Goal: Task Accomplishment & Management: Manage account settings

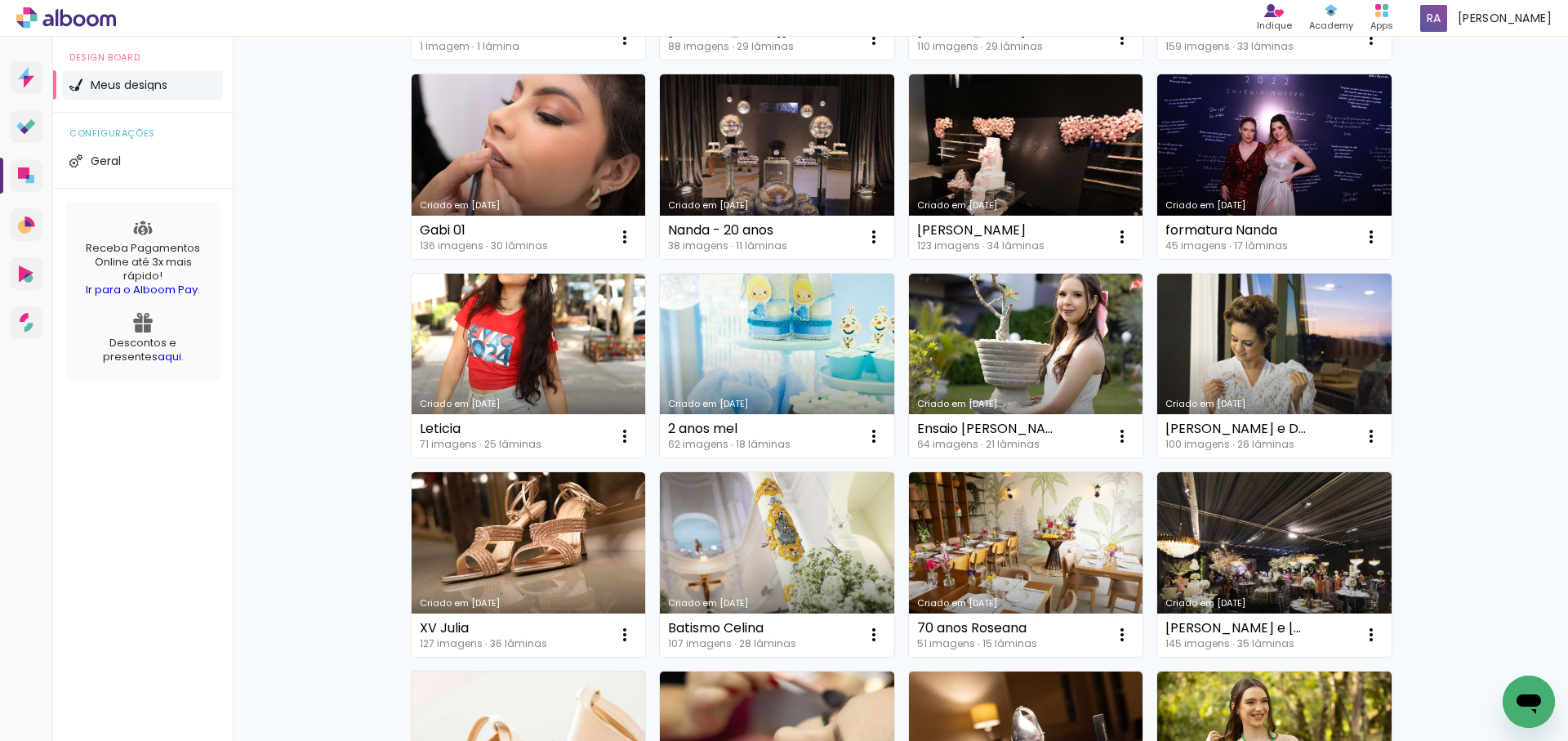
scroll to position [534, 0]
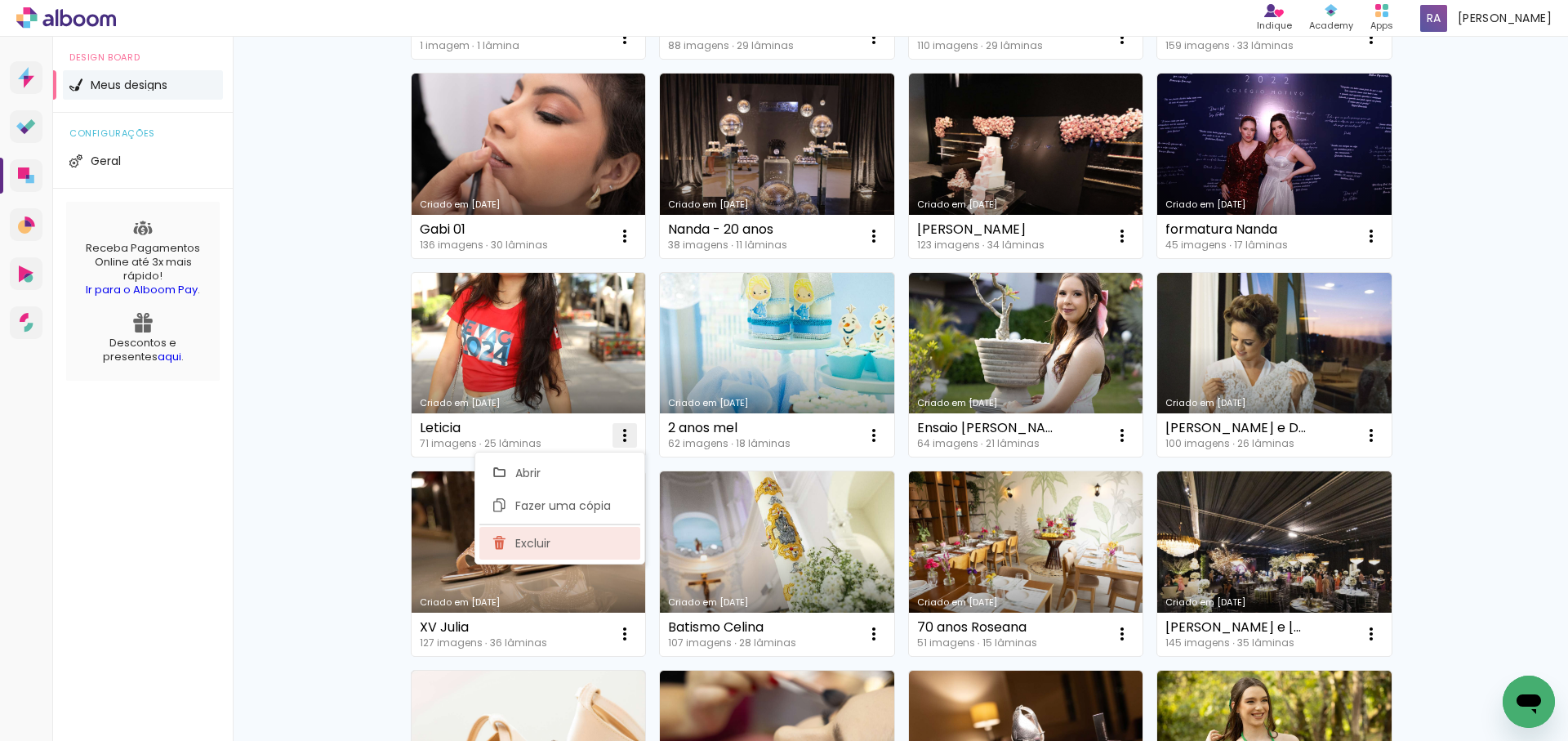
click at [528, 546] on span "Excluir" at bounding box center [533, 543] width 35 height 12
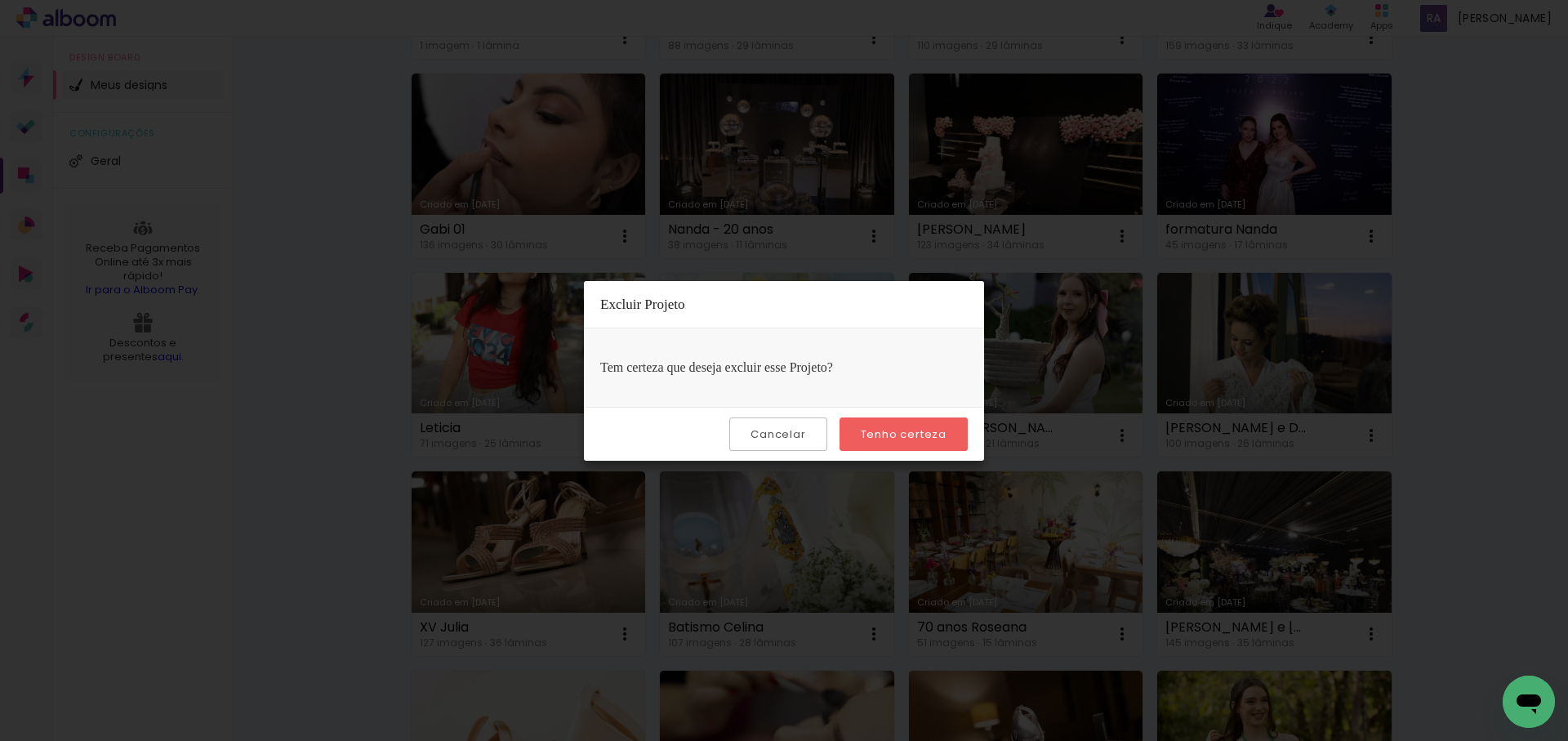
click at [0, 0] on slot "Tenho certeza" at bounding box center [0, 0] width 0 height 0
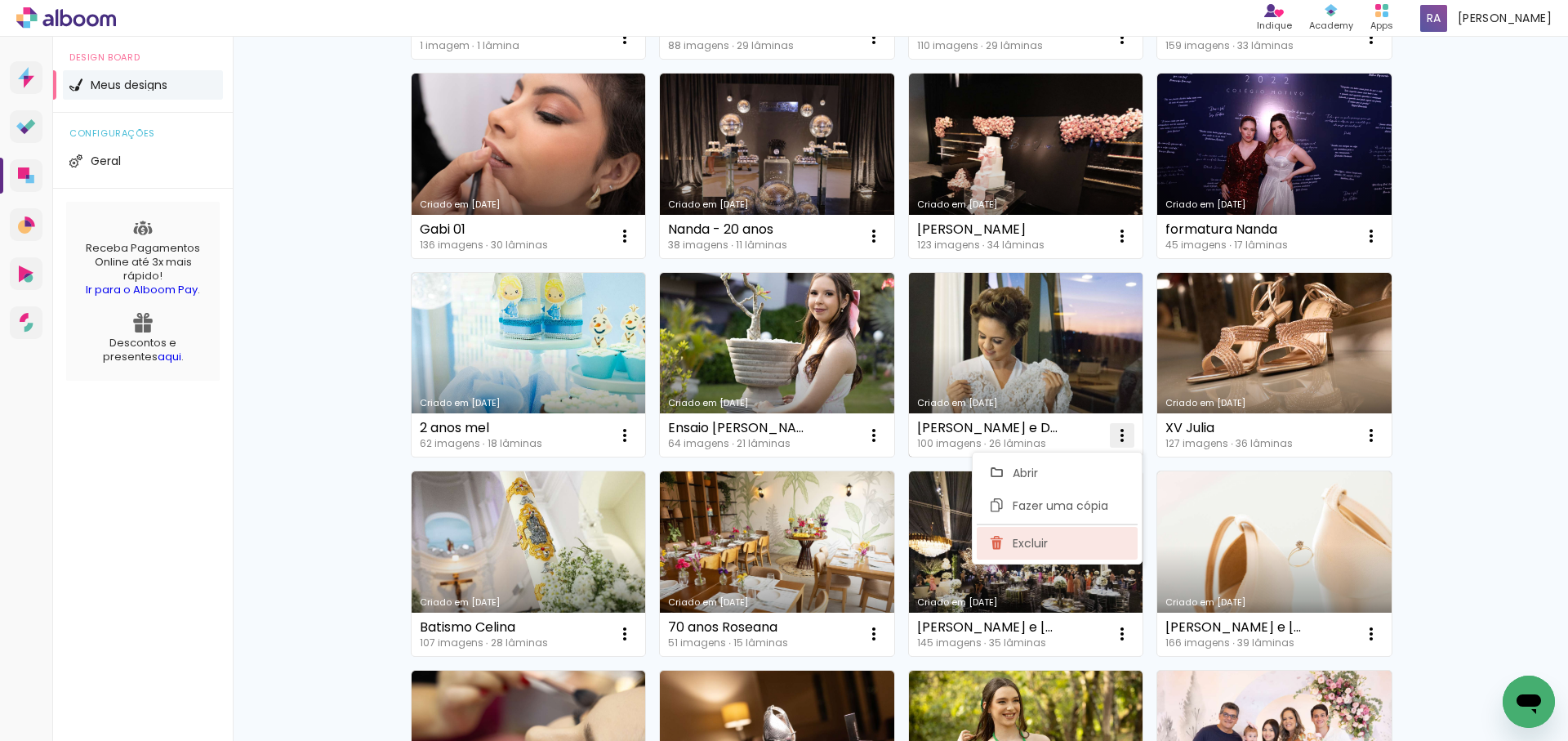
click at [1033, 541] on span "Excluir" at bounding box center [1030, 543] width 35 height 12
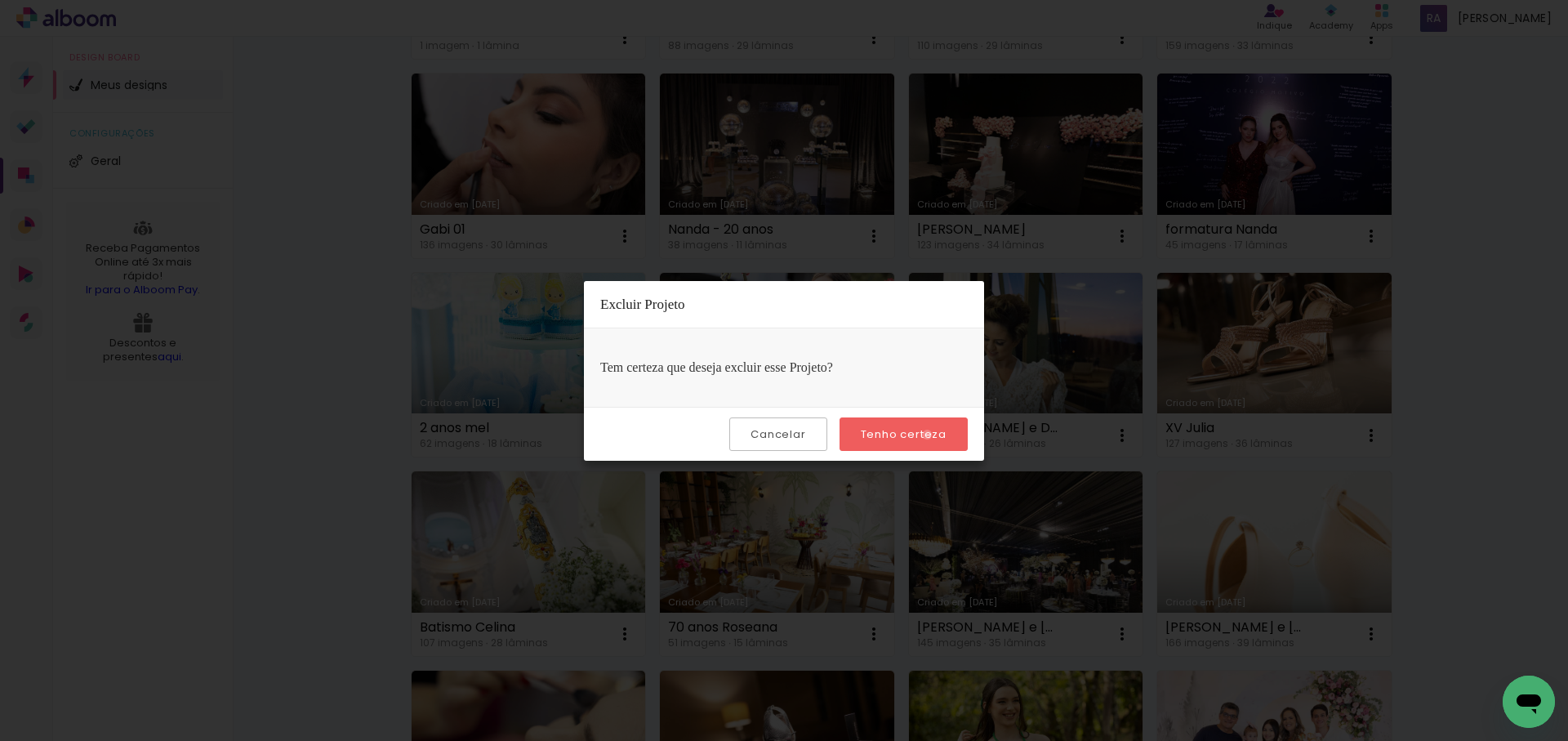
click at [0, 0] on slot "Tenho certeza" at bounding box center [0, 0] width 0 height 0
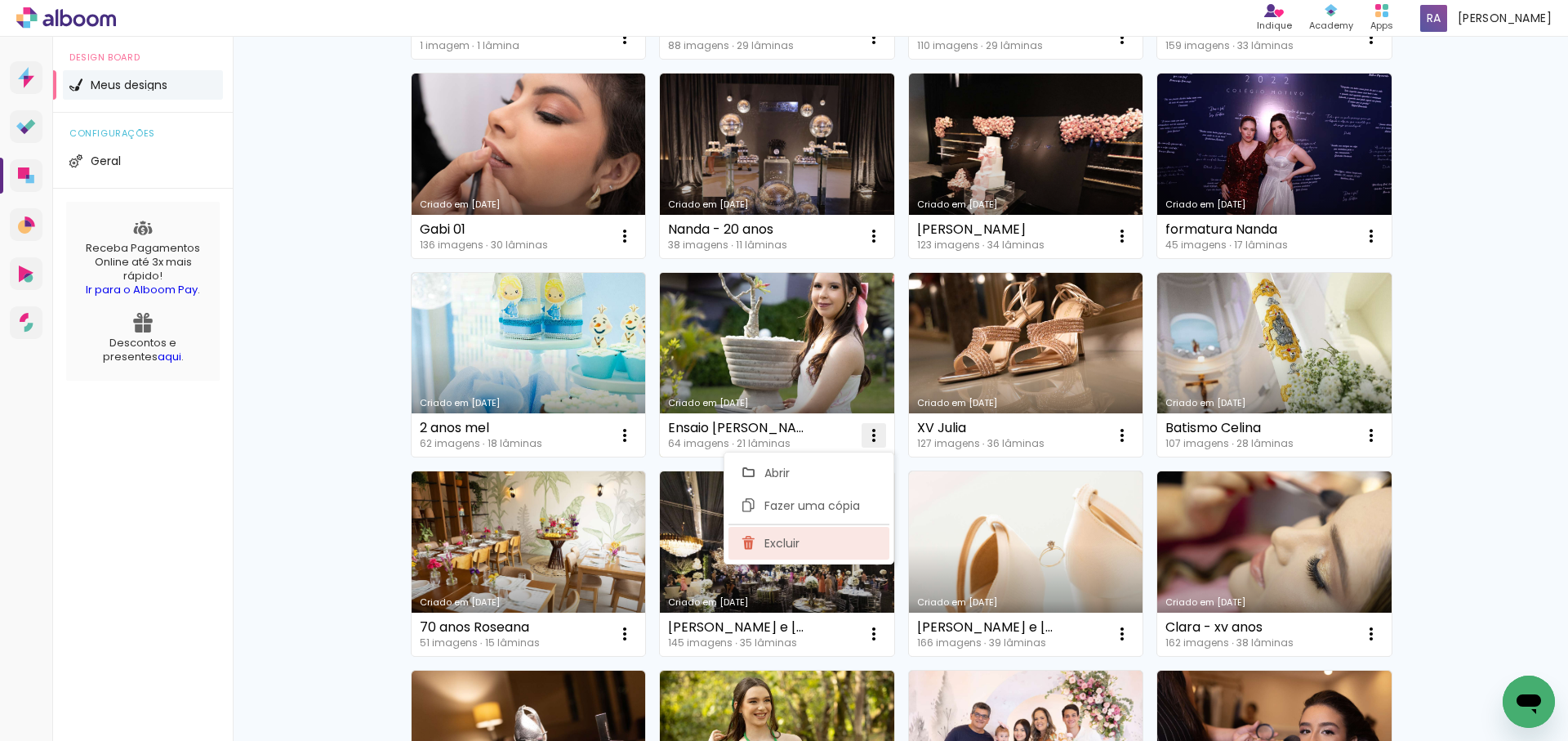
click at [830, 547] on paper-item "Excluir" at bounding box center [809, 543] width 161 height 33
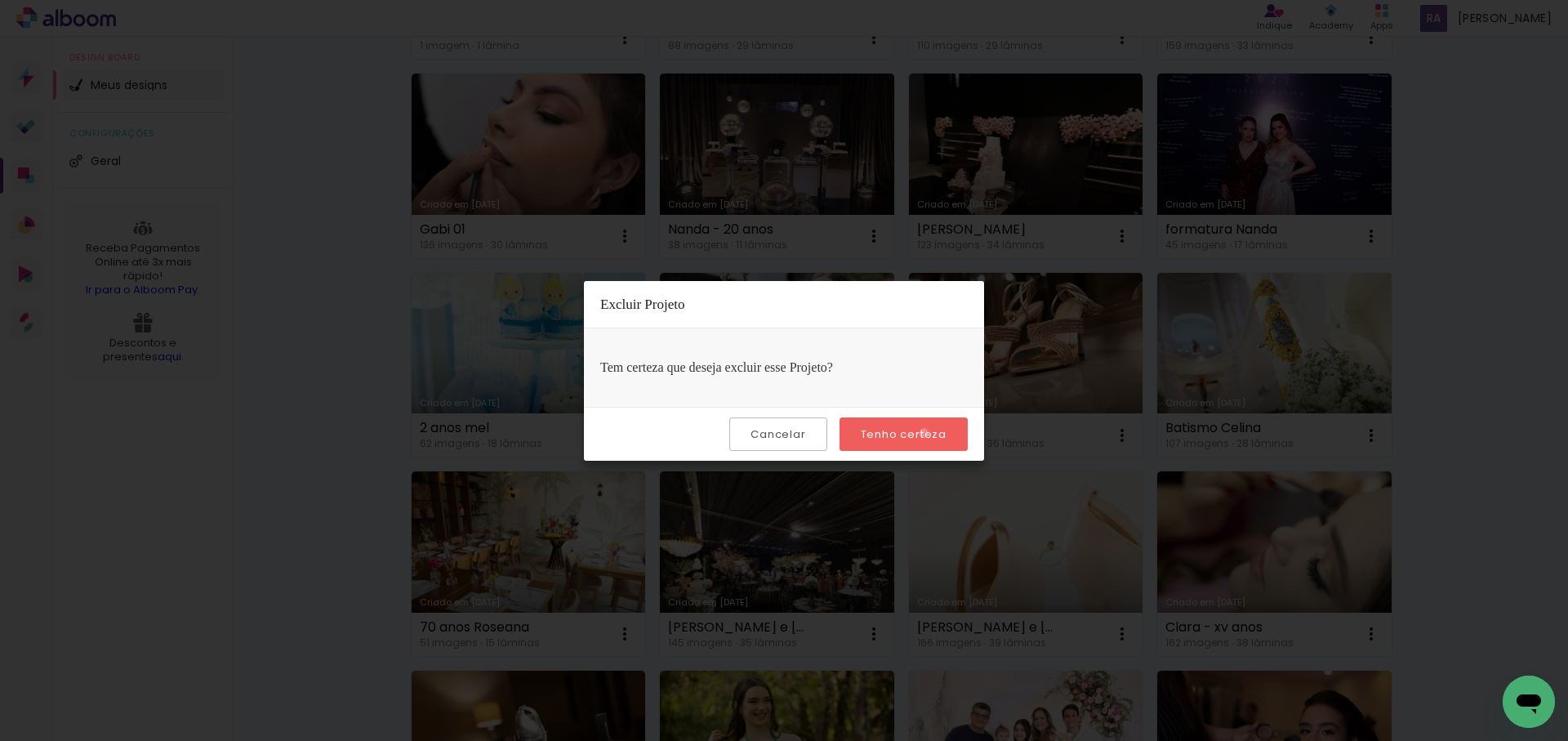
click at [0, 0] on slot "Tenho certeza" at bounding box center [0, 0] width 0 height 0
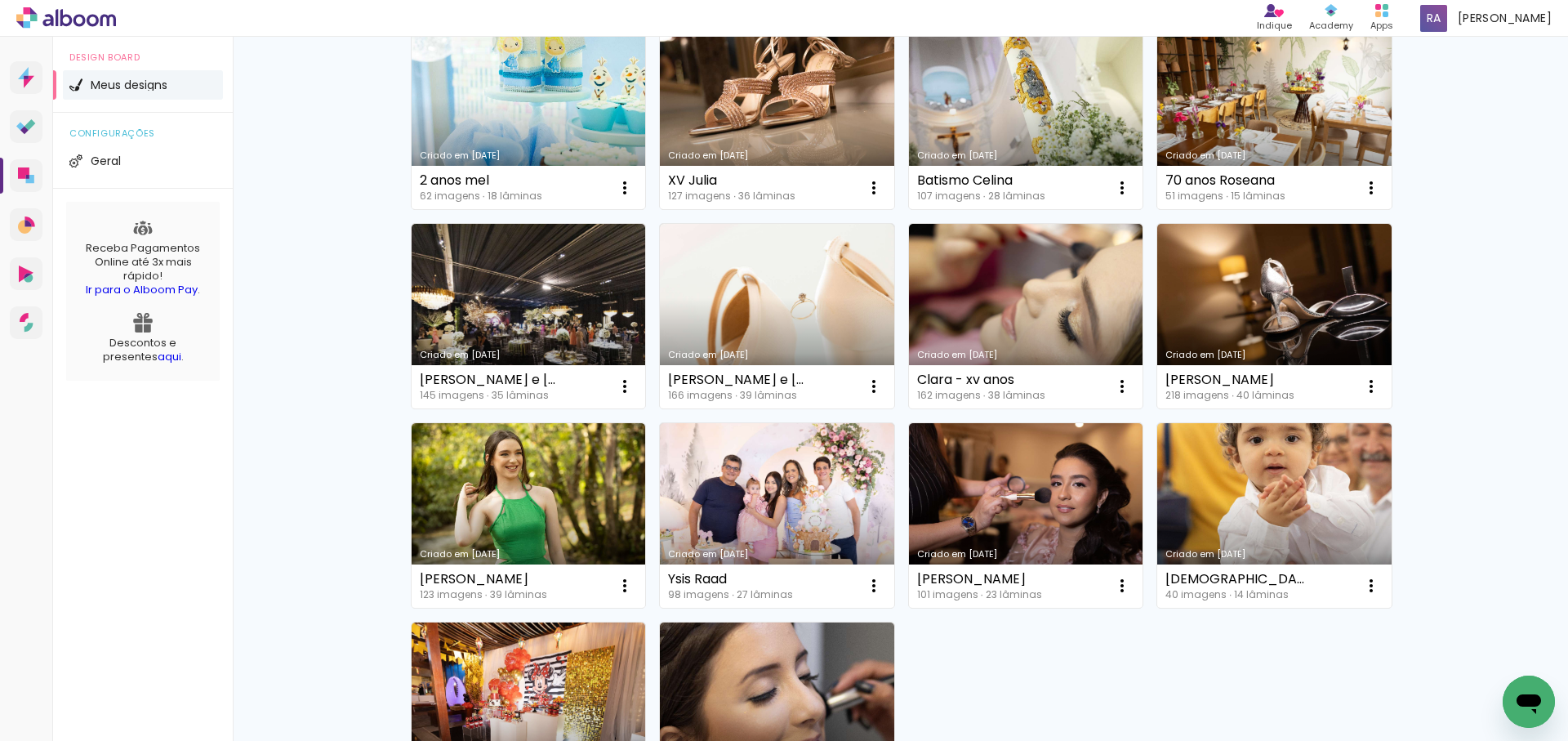
scroll to position [783, 0]
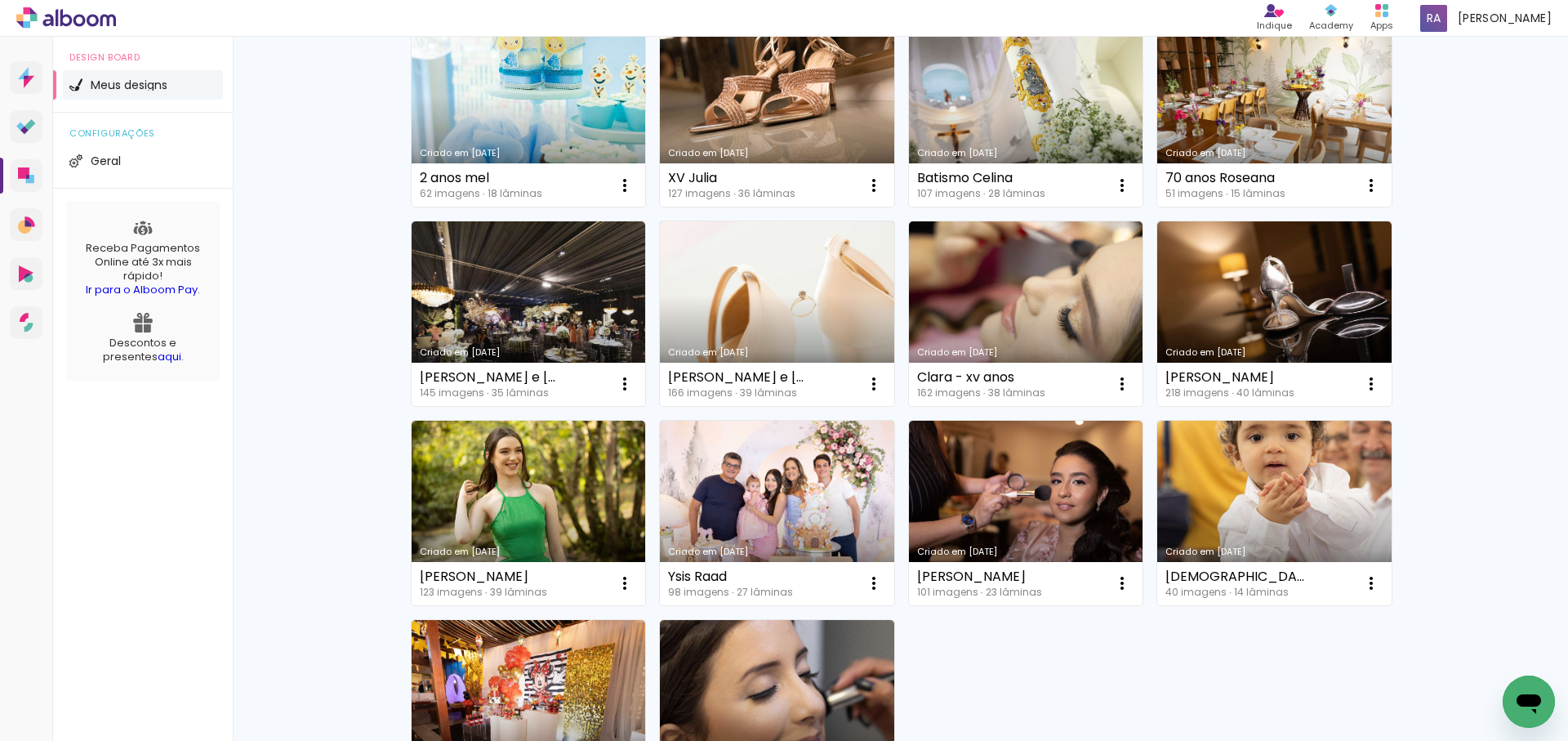
click at [1137, 701] on div "Criado em [DATE] [PERSON_NAME] e [PERSON_NAME] 2 131 imagens ∙ 28 lâminas Abrir…" at bounding box center [901, 114] width 995 height 1392
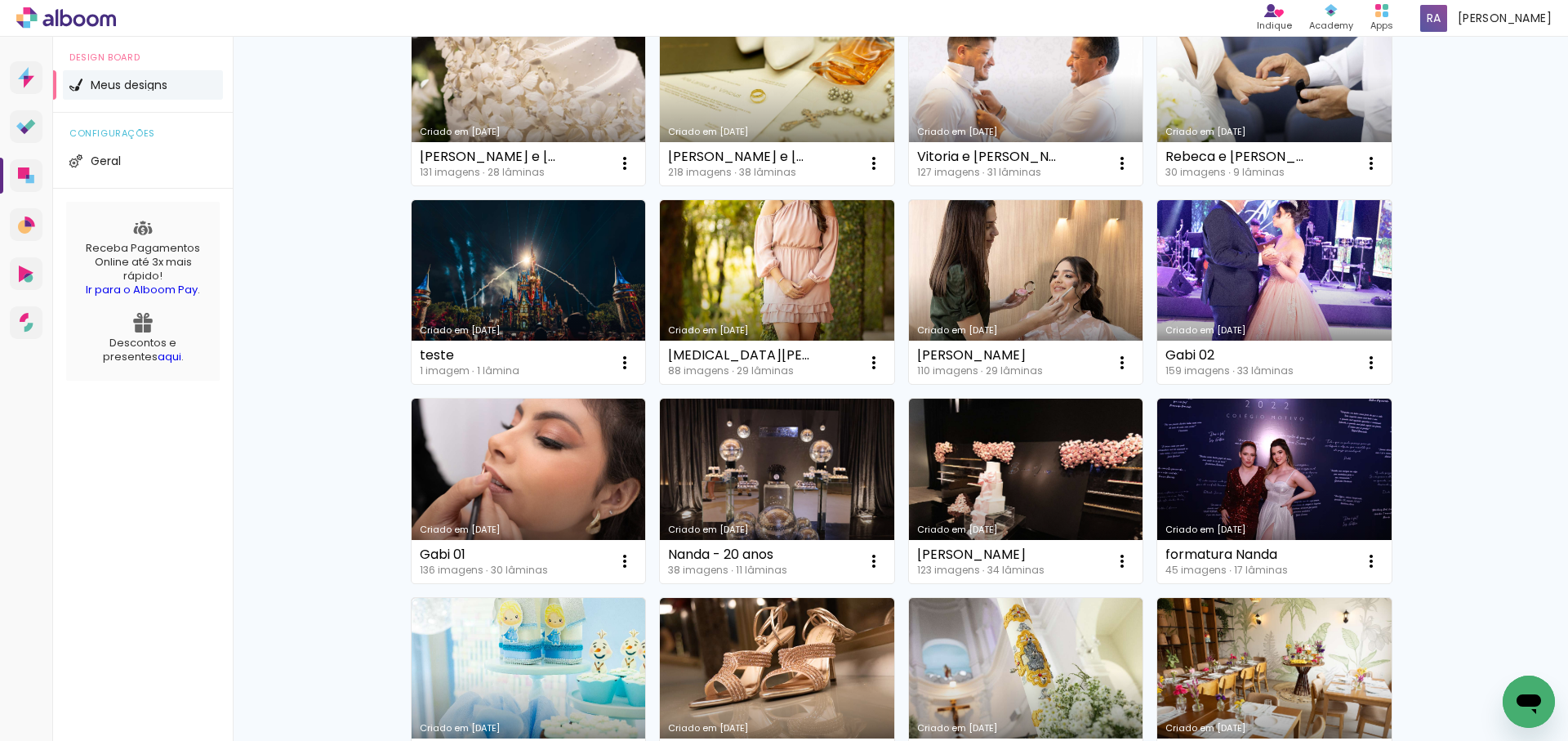
scroll to position [0, 0]
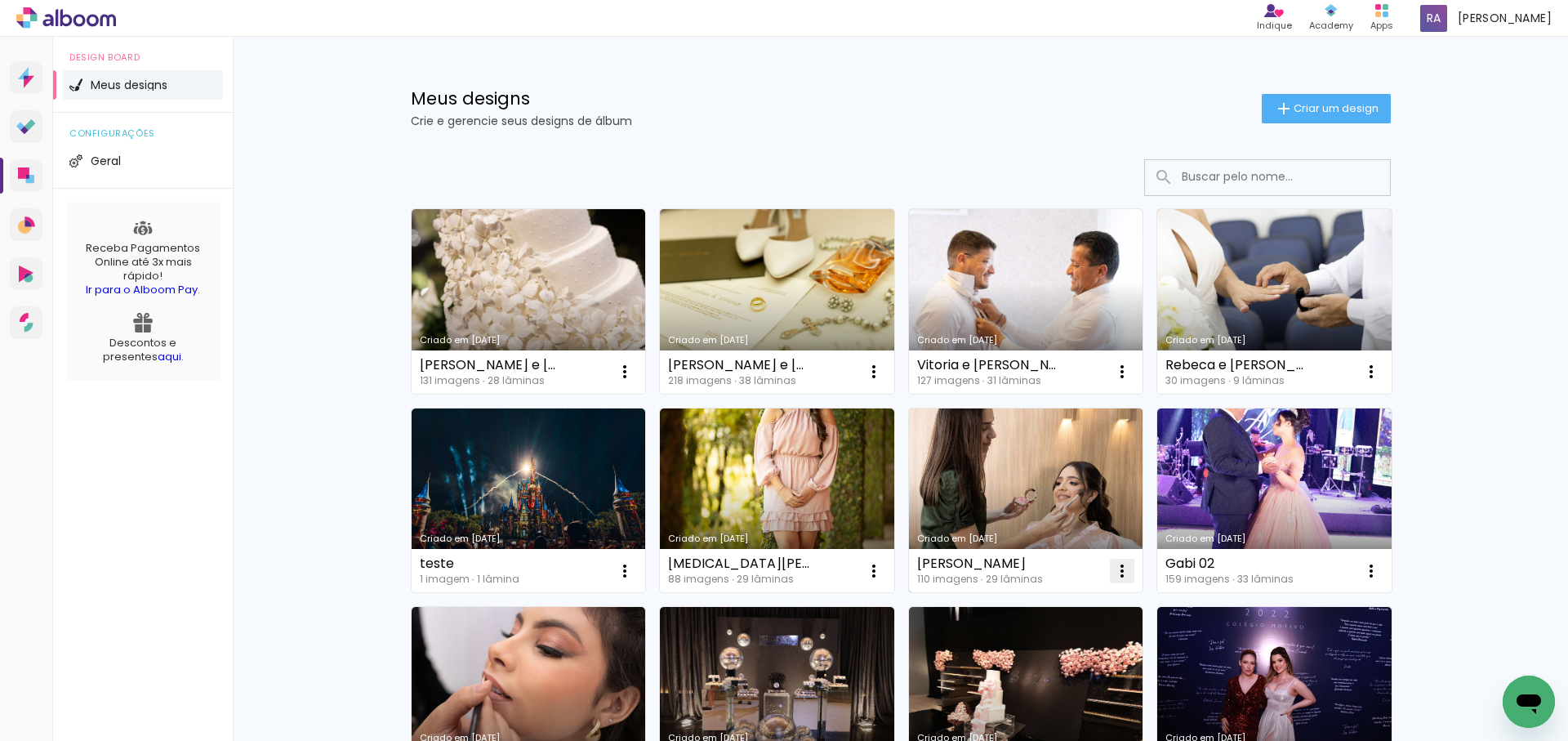
click at [635, 381] on iron-icon at bounding box center [625, 372] width 20 height 20
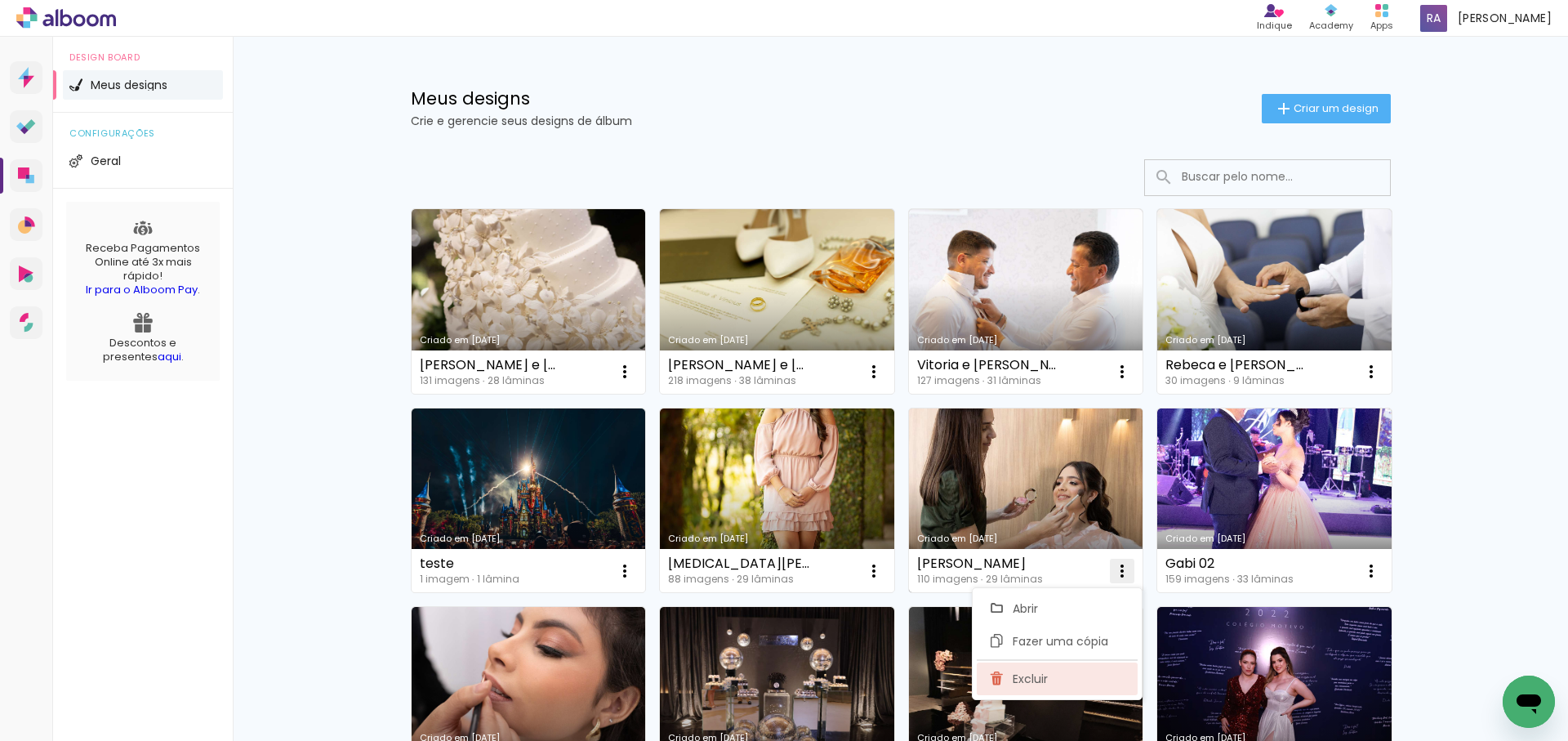
click at [1028, 683] on span "Excluir" at bounding box center [1030, 678] width 35 height 12
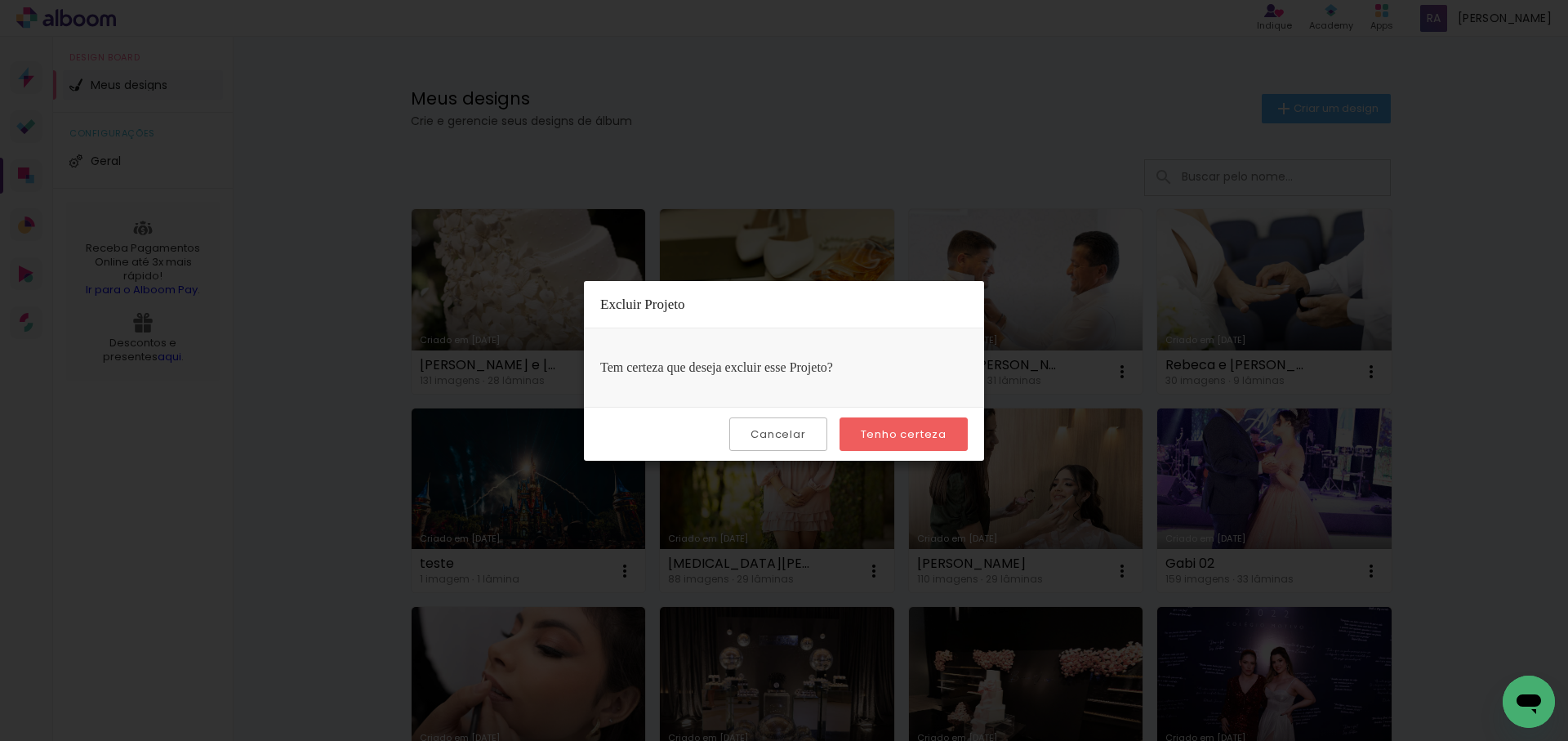
click at [0, 0] on slot "Tenho certeza" at bounding box center [0, 0] width 0 height 0
